Goal: Find specific page/section: Find specific page/section

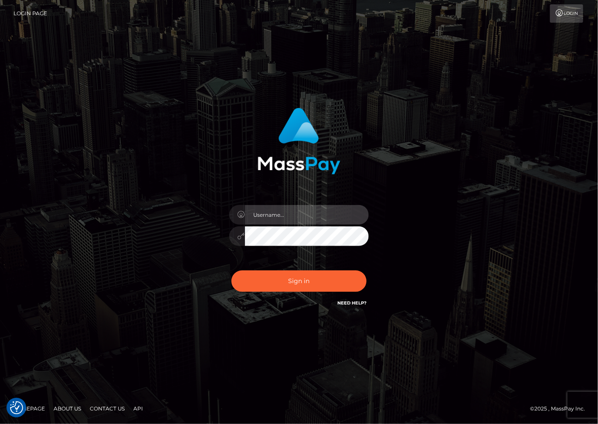
click at [272, 215] on input "text" at bounding box center [307, 215] width 124 height 20
type input "dariag"
click at [265, 212] on input "text" at bounding box center [307, 215] width 124 height 20
type input "dariag"
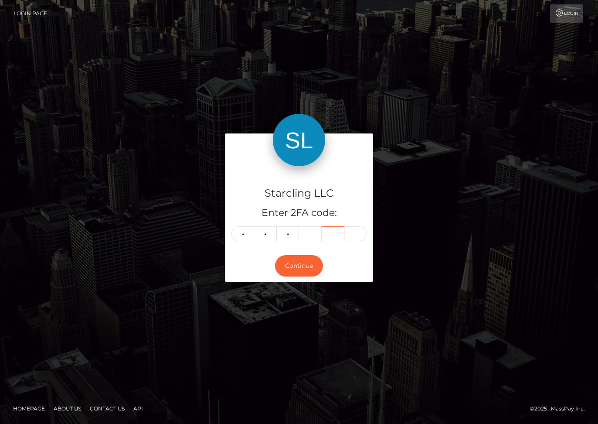
type input "3"
type input "1"
type input "3"
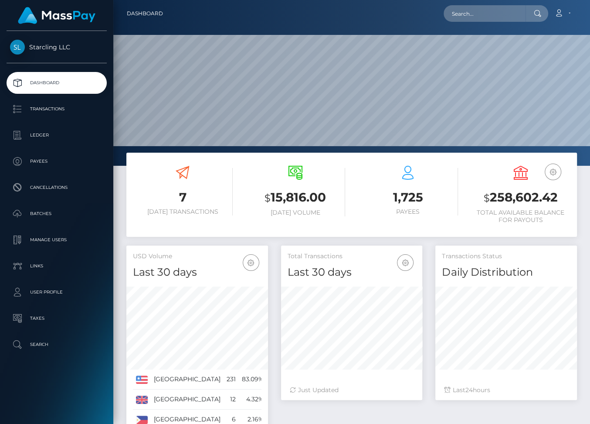
scroll to position [154, 142]
click at [464, 13] on input "text" at bounding box center [485, 13] width 82 height 17
paste input "62573"
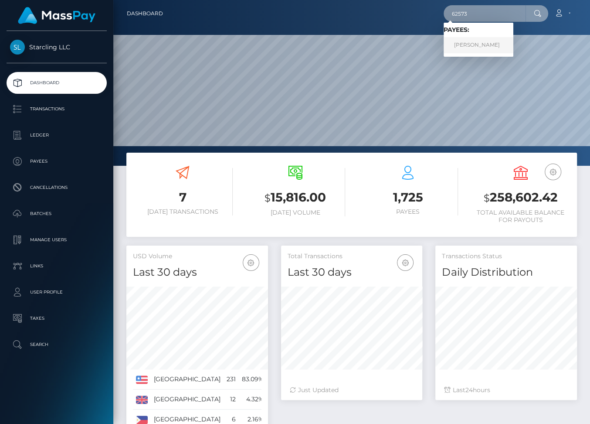
type input "62573"
click at [475, 46] on link "Herbert Colunga" at bounding box center [479, 45] width 70 height 16
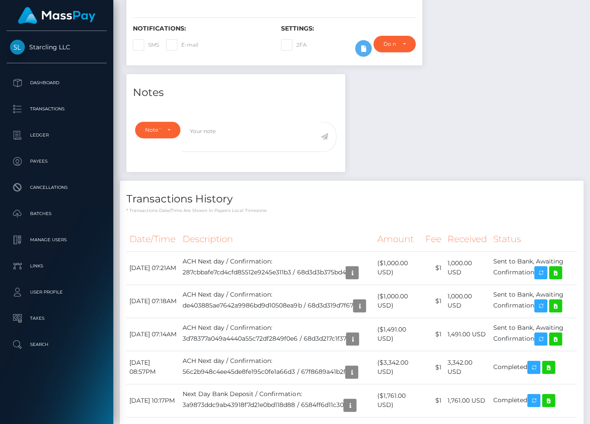
scroll to position [243, 0]
